Goal: Task Accomplishment & Management: Manage account settings

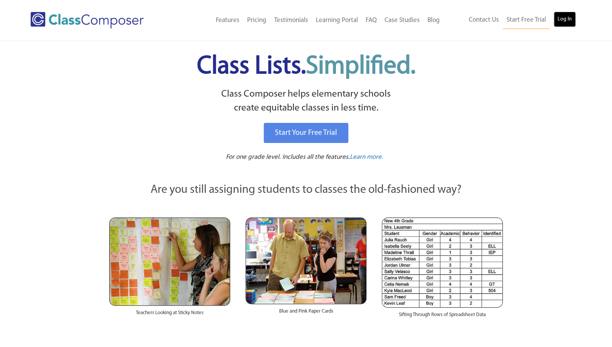
click at [564, 21] on link "Log In" at bounding box center [565, 19] width 22 height 15
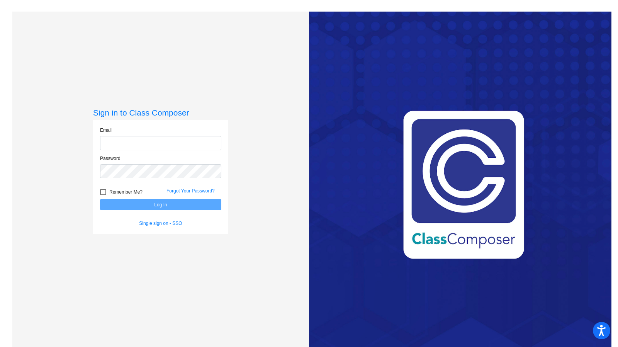
type input "[EMAIL_ADDRESS][DOMAIN_NAME]"
click at [164, 203] on button "Log In" at bounding box center [160, 204] width 121 height 11
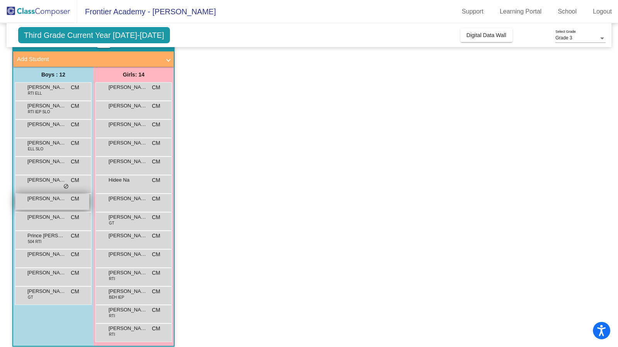
scroll to position [49, 0]
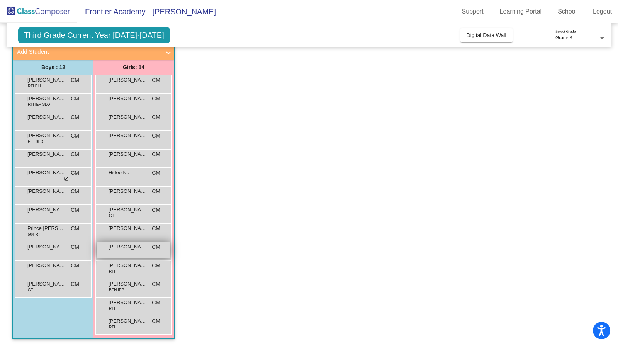
click at [138, 248] on span "[PERSON_NAME]" at bounding box center [127, 247] width 39 height 8
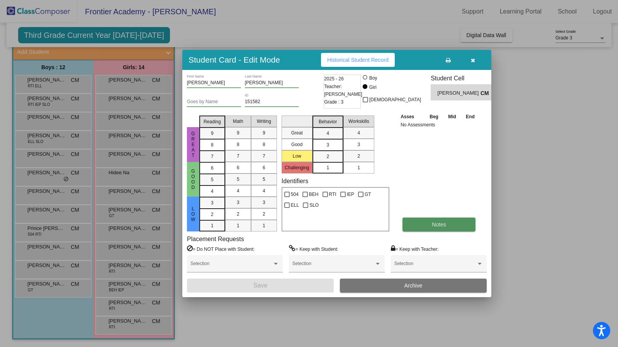
click at [425, 220] on button "Notes" at bounding box center [438, 224] width 73 height 14
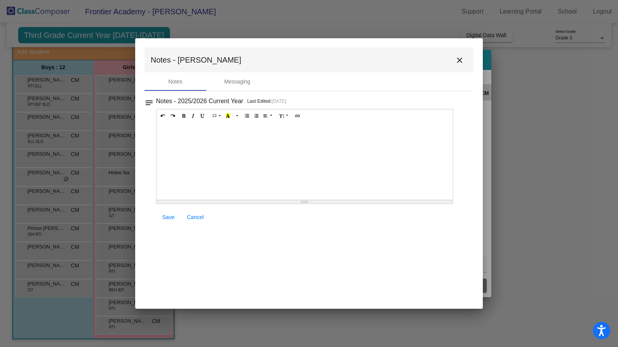
click at [220, 100] on h3 "Notes - 2025/2026 Current Year" at bounding box center [199, 101] width 87 height 11
click at [459, 61] on mat-icon "close" at bounding box center [459, 60] width 9 height 9
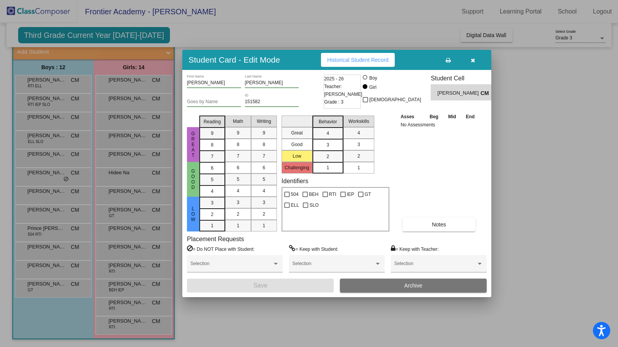
click at [474, 61] on icon "button" at bounding box center [473, 60] width 4 height 5
